Goal: Task Accomplishment & Management: Use online tool/utility

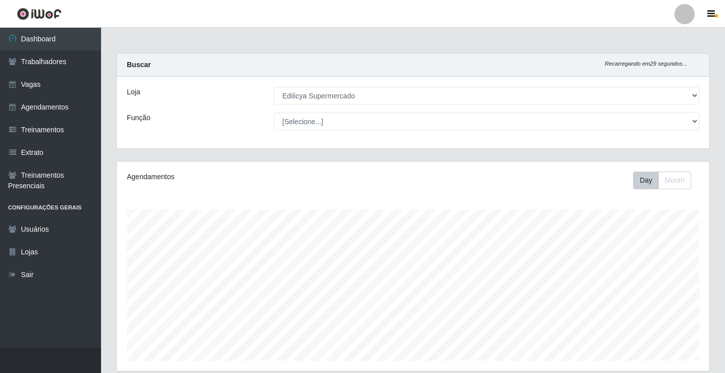
select select "460"
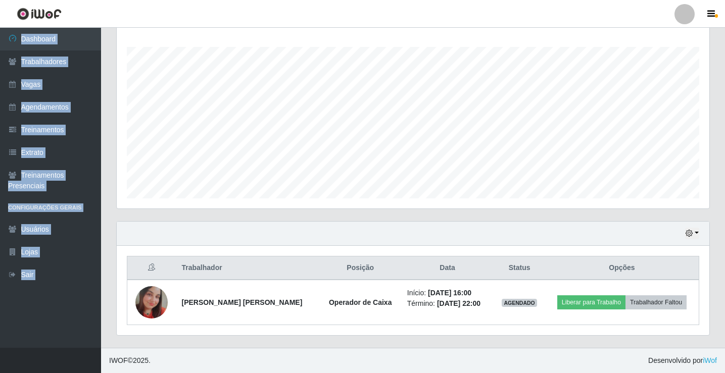
scroll to position [210, 592]
click at [53, 108] on link "Agendamentos" at bounding box center [50, 107] width 101 height 23
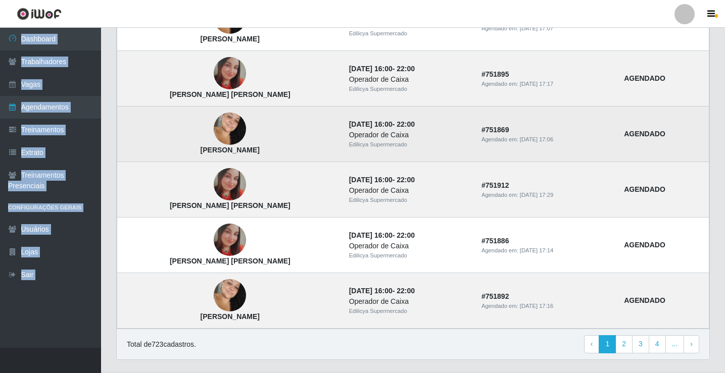
scroll to position [681, 0]
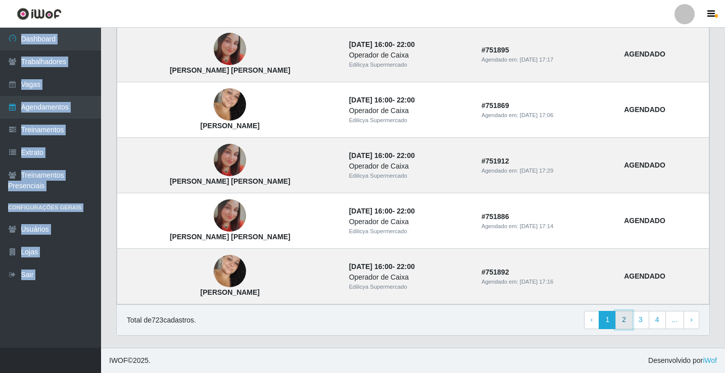
click at [624, 322] on link "2" at bounding box center [623, 320] width 17 height 18
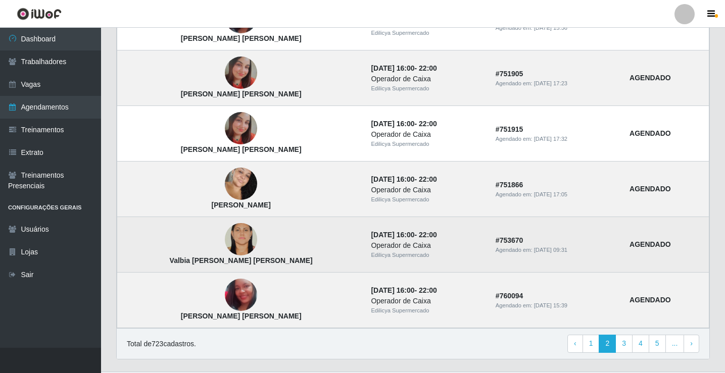
scroll to position [681, 0]
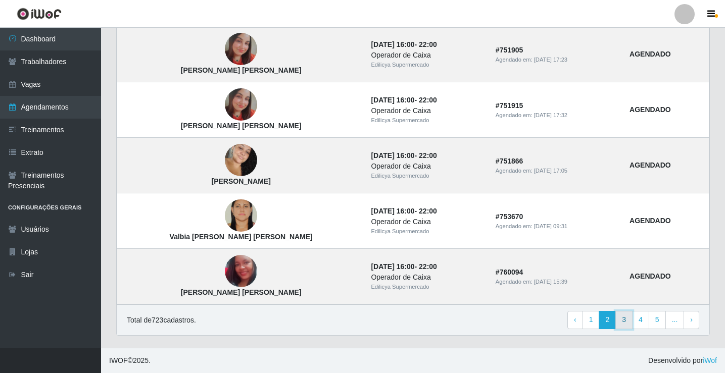
click at [625, 319] on link "3" at bounding box center [623, 320] width 17 height 18
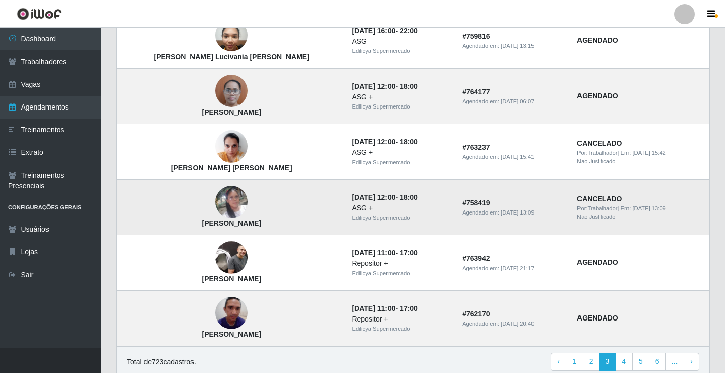
scroll to position [656, 0]
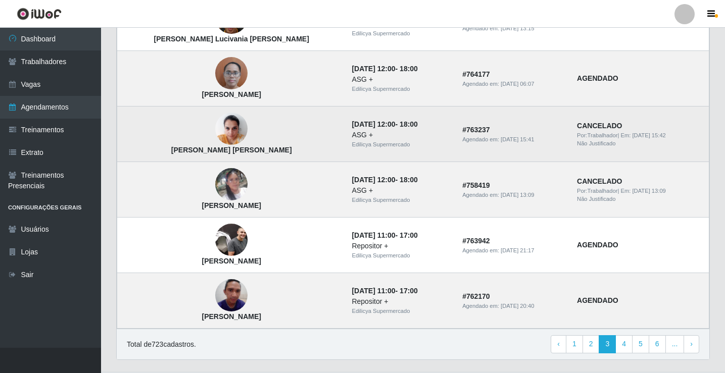
click at [215, 135] on img at bounding box center [231, 129] width 32 height 43
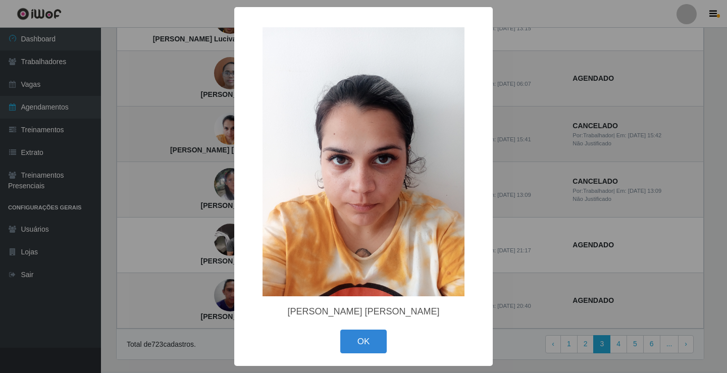
click at [200, 135] on div "× Jessica Emilly Lima Nascimento OK Cancel" at bounding box center [363, 186] width 727 height 373
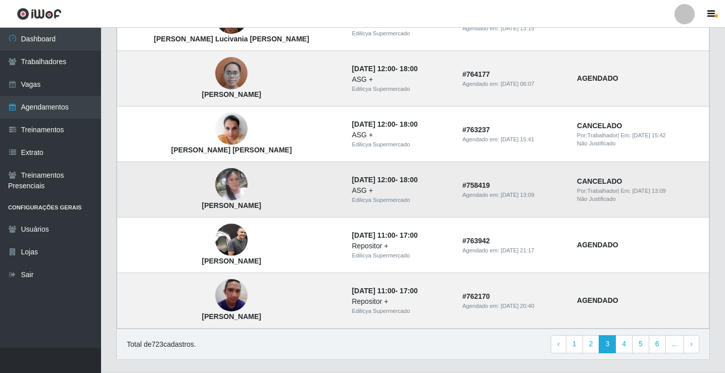
click at [215, 179] on img at bounding box center [231, 185] width 32 height 58
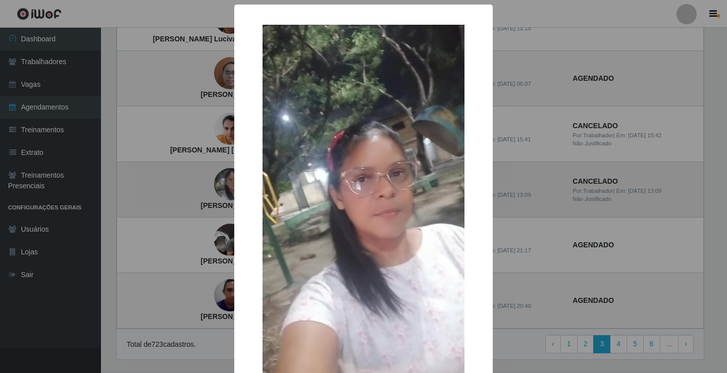
click at [197, 179] on div "× Maria Elizangela Da Silva Costa OK Cancel" at bounding box center [363, 186] width 727 height 373
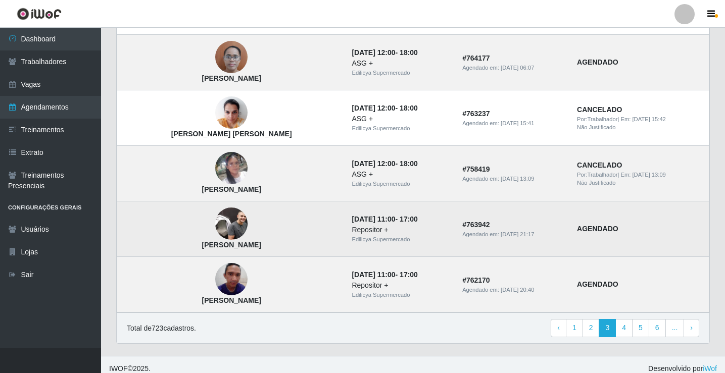
scroll to position [681, 0]
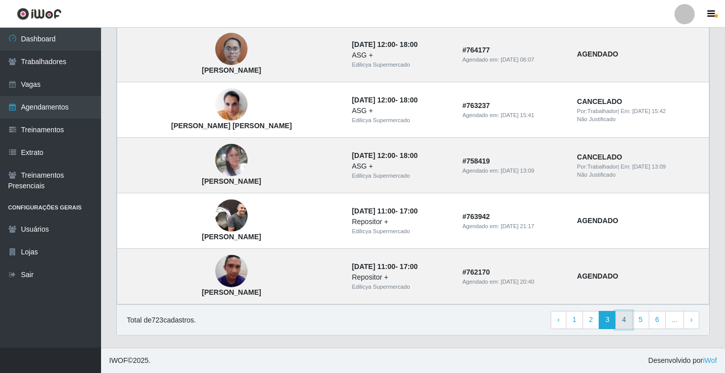
click at [623, 318] on link "4" at bounding box center [623, 320] width 17 height 18
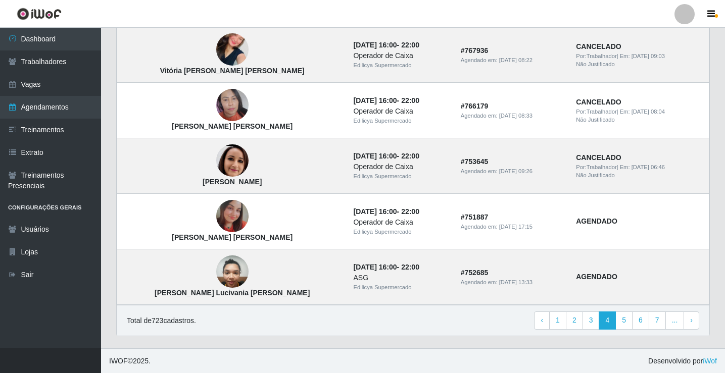
scroll to position [681, 0]
click at [625, 323] on link "5" at bounding box center [623, 320] width 17 height 18
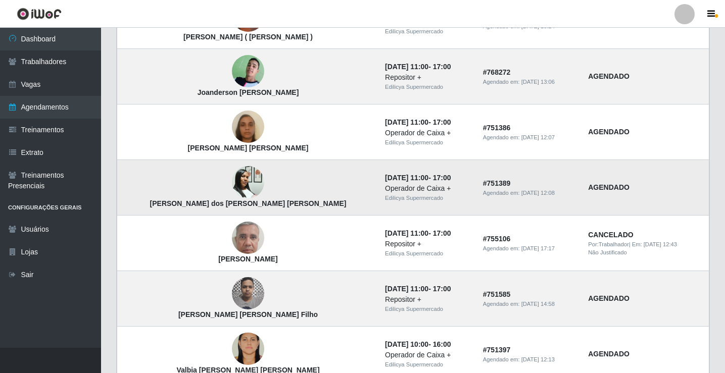
scroll to position [454, 0]
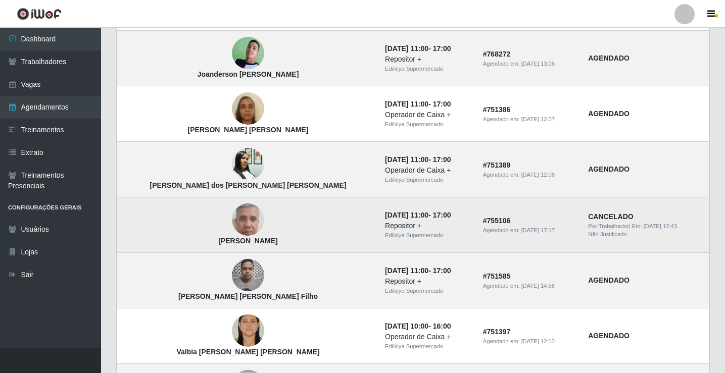
click at [232, 223] on img at bounding box center [248, 220] width 32 height 72
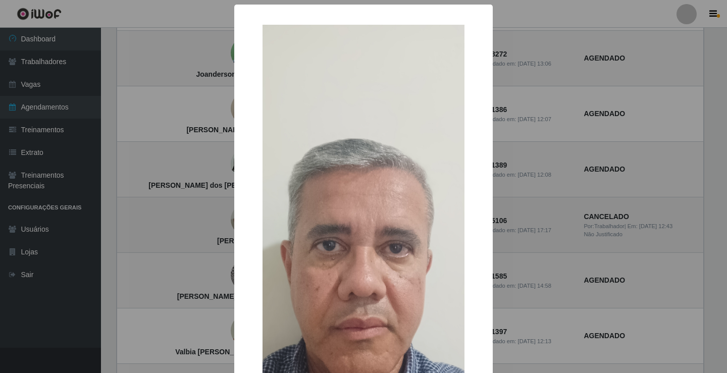
click at [216, 223] on div "× [PERSON_NAME] OK Cancel" at bounding box center [363, 186] width 727 height 373
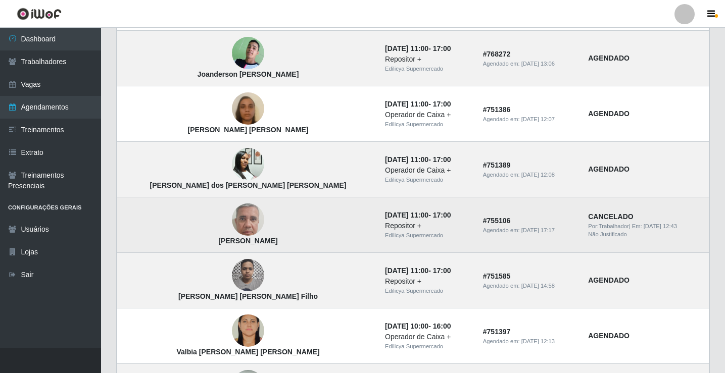
click at [232, 221] on img at bounding box center [248, 220] width 32 height 72
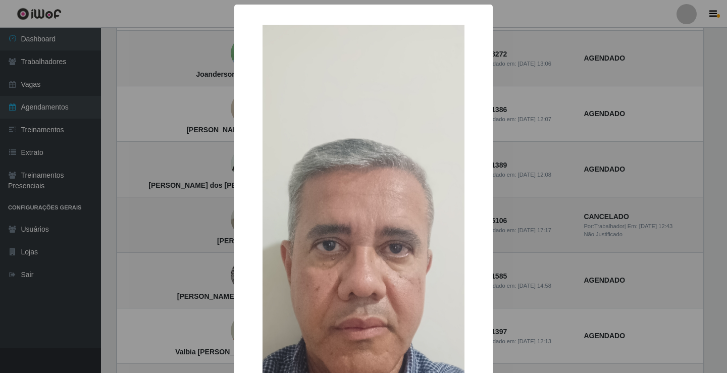
click at [216, 221] on div "× [PERSON_NAME] OK Cancel" at bounding box center [363, 186] width 727 height 373
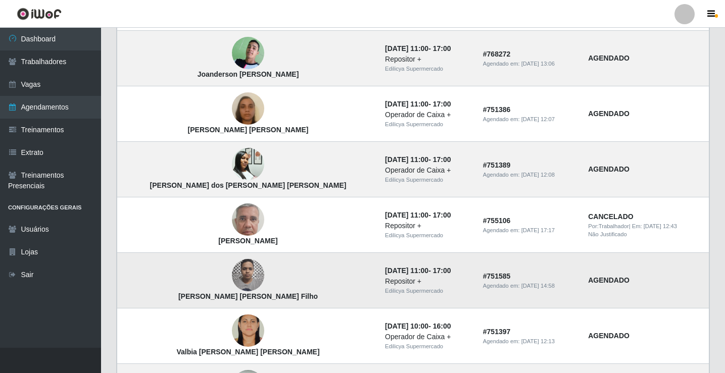
click at [232, 262] on img at bounding box center [248, 275] width 32 height 43
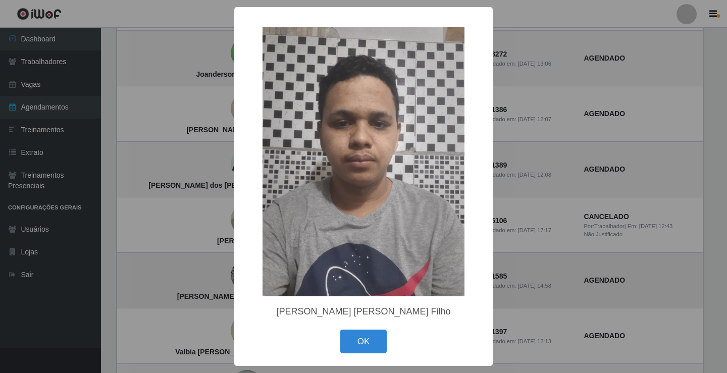
click at [209, 262] on div "× [PERSON_NAME] [PERSON_NAME] Filho OK Cancel" at bounding box center [363, 186] width 727 height 373
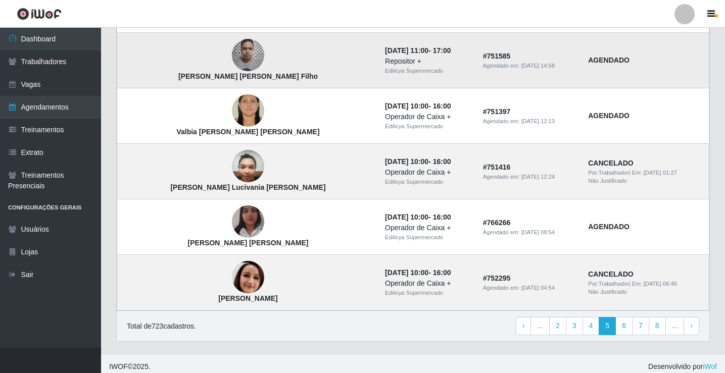
scroll to position [681, 0]
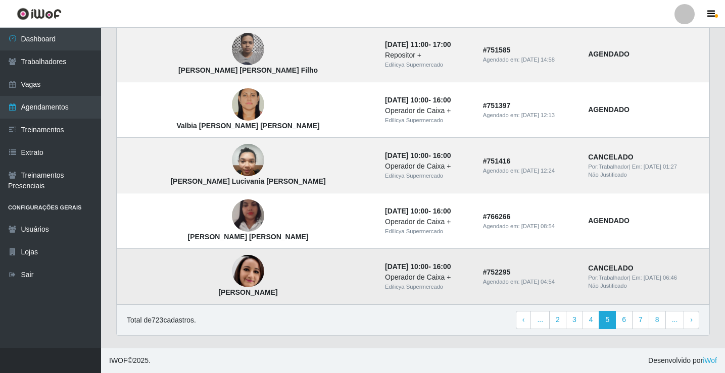
click at [232, 278] on img at bounding box center [248, 271] width 32 height 65
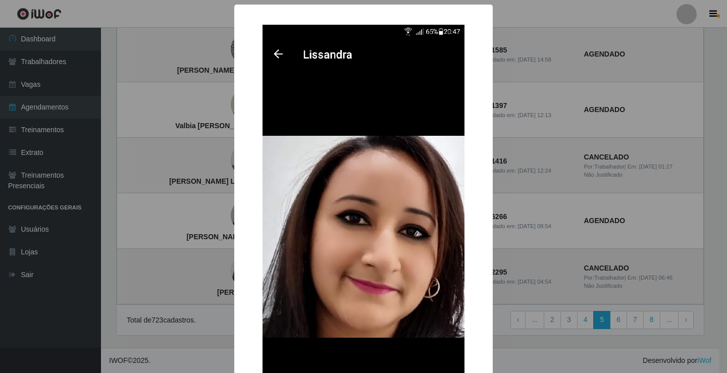
click at [215, 278] on div "× [PERSON_NAME] OK Cancel" at bounding box center [363, 186] width 727 height 373
